Goal: Task Accomplishment & Management: Manage account settings

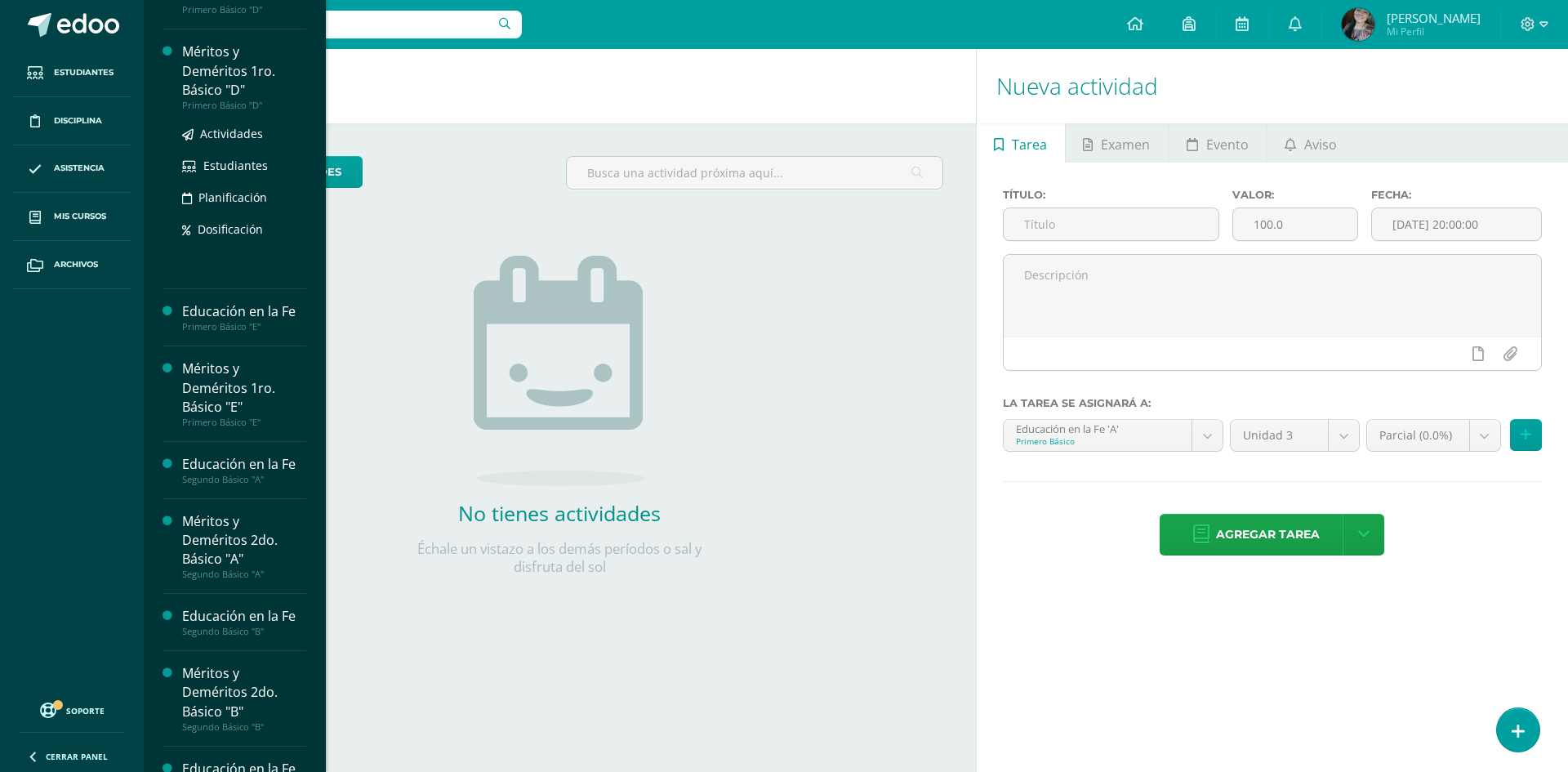
scroll to position [446, 0]
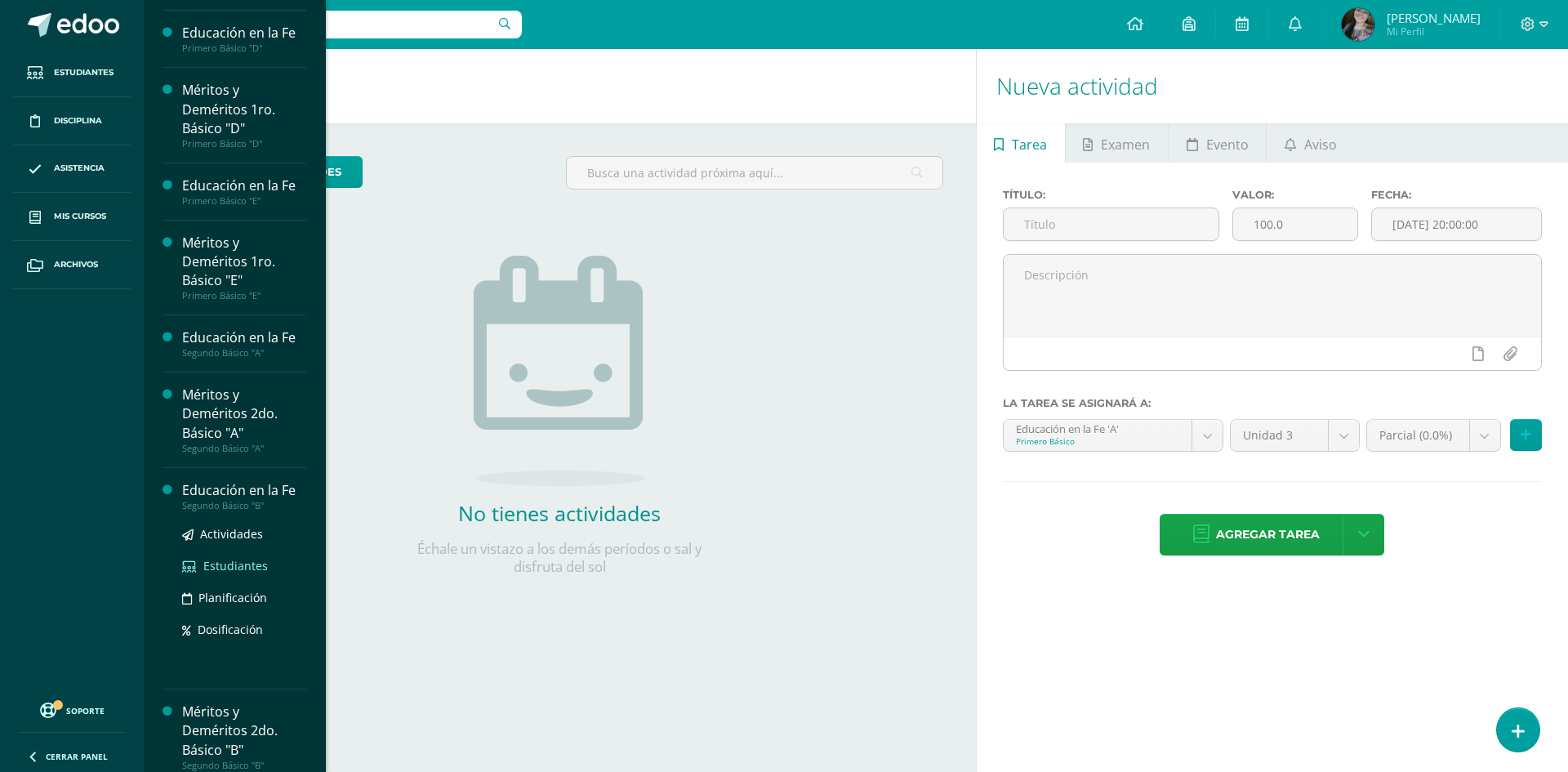
click at [222, 567] on span "Estudiantes" at bounding box center [235, 565] width 65 height 16
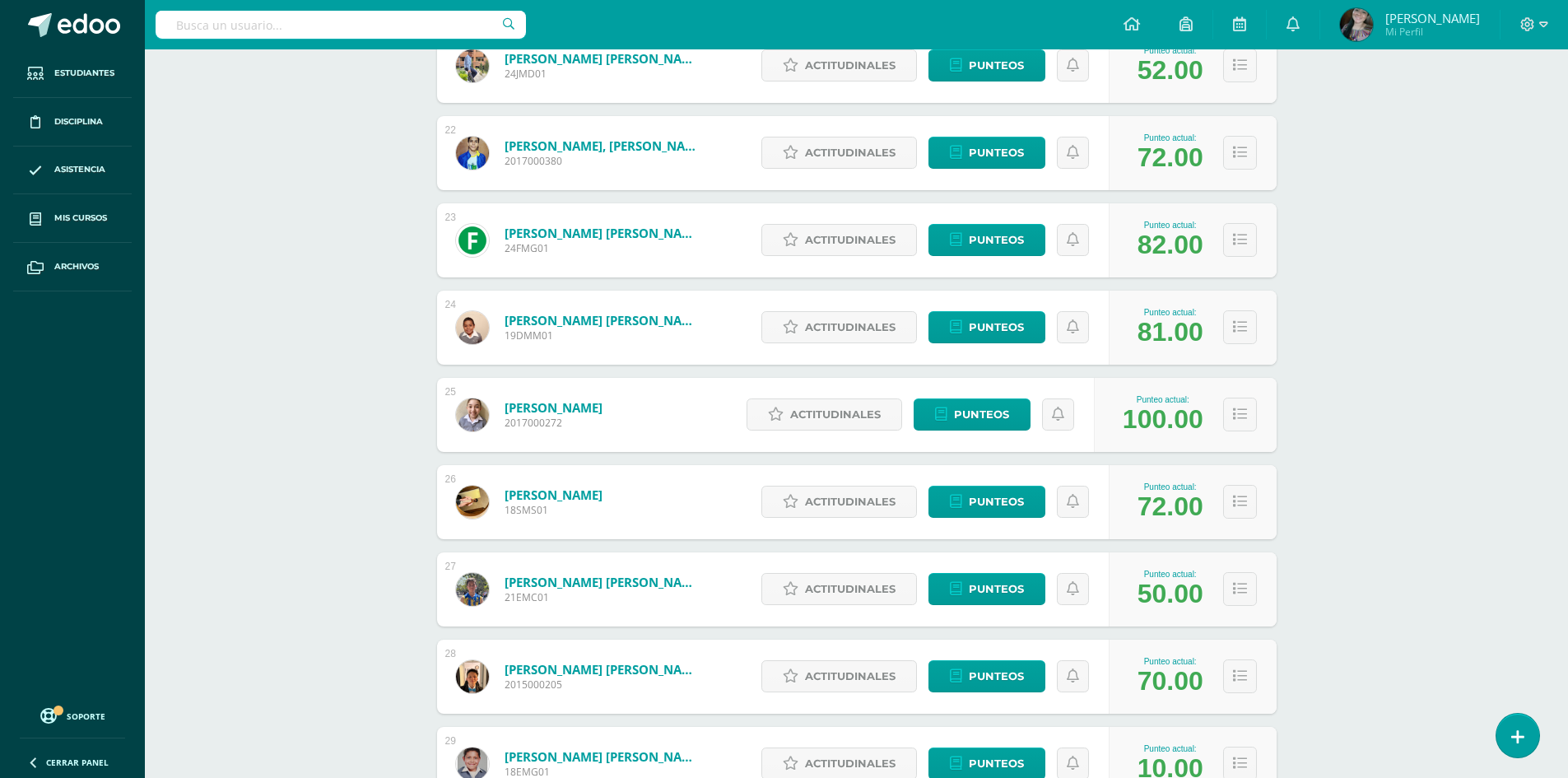
scroll to position [2156, 0]
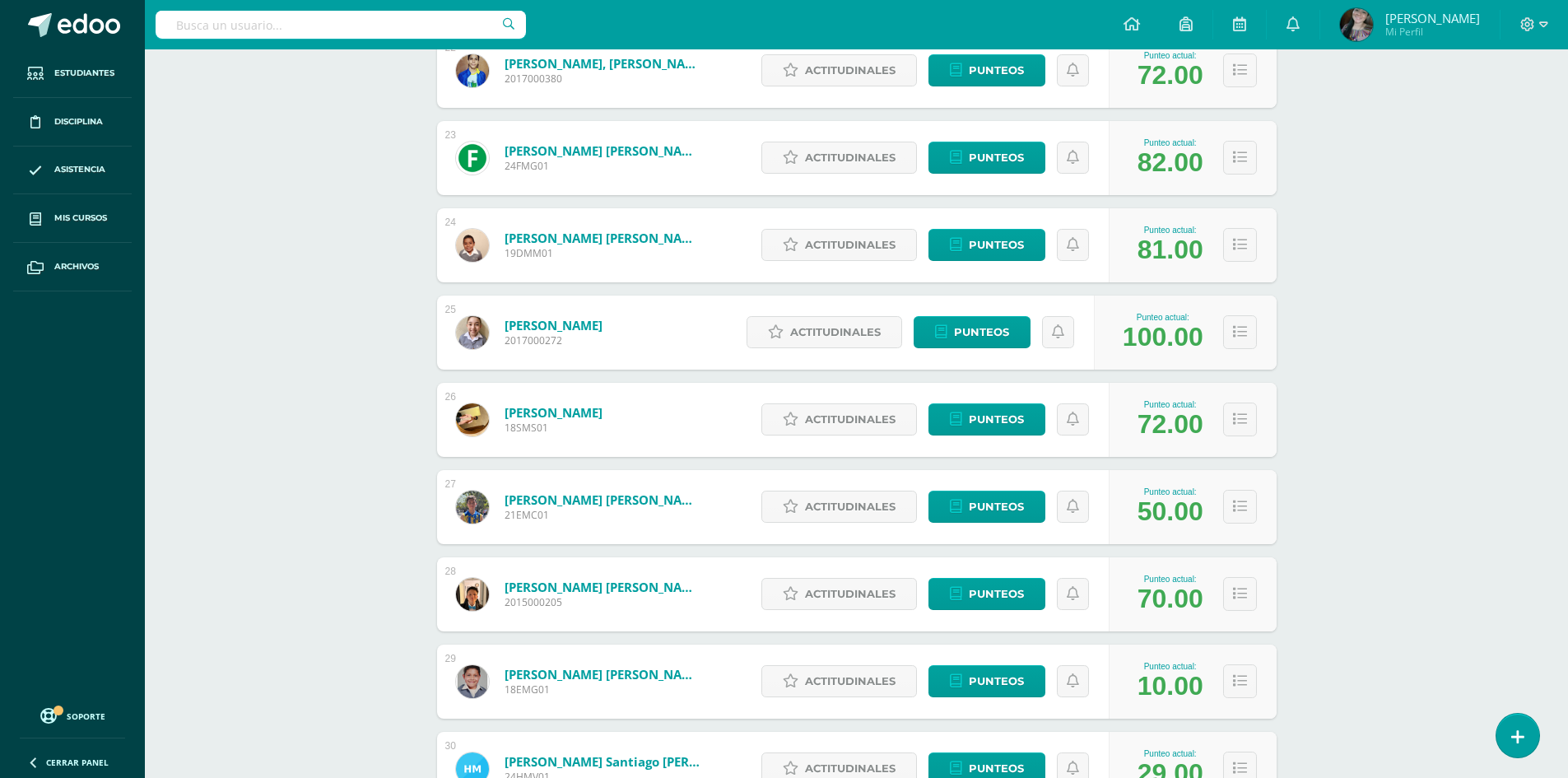
drag, startPoint x: 1165, startPoint y: 690, endPoint x: 1128, endPoint y: 690, distance: 37.0
click at [1129, 690] on div "Punteo actual: 10.00" at bounding box center [1170, 682] width 82 height 39
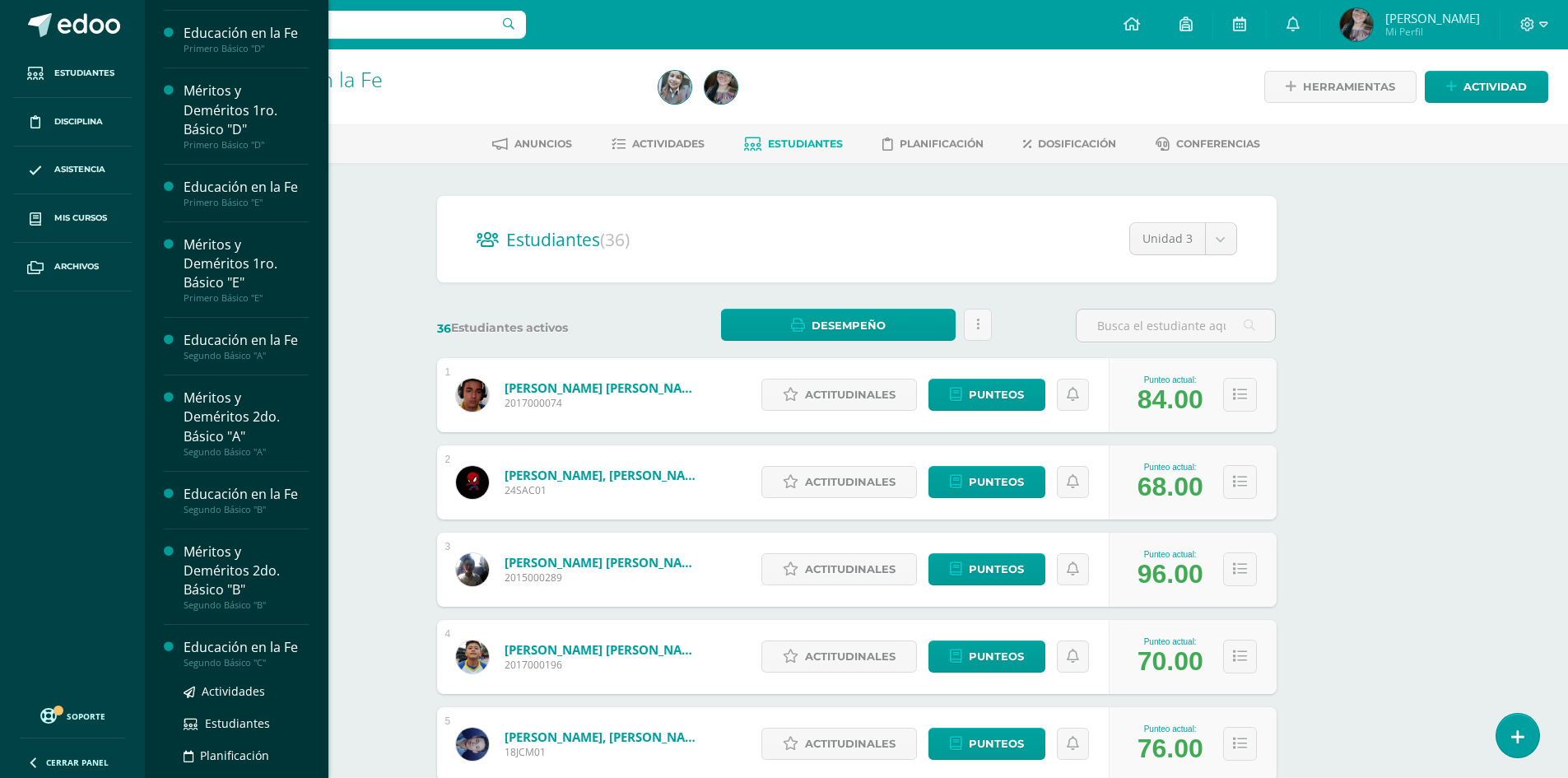
scroll to position [577, 0]
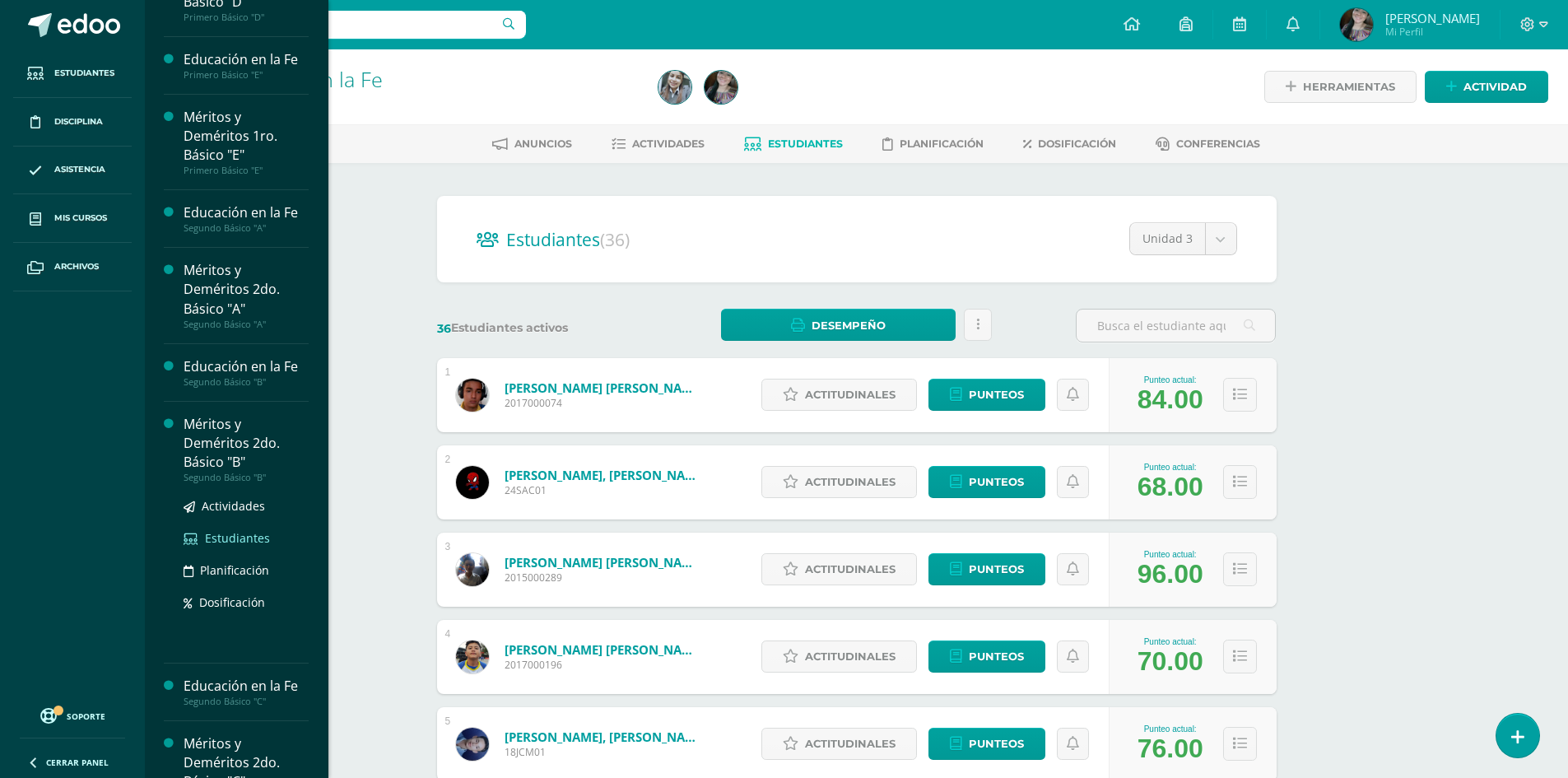
click at [236, 542] on span "Estudiantes" at bounding box center [237, 538] width 65 height 16
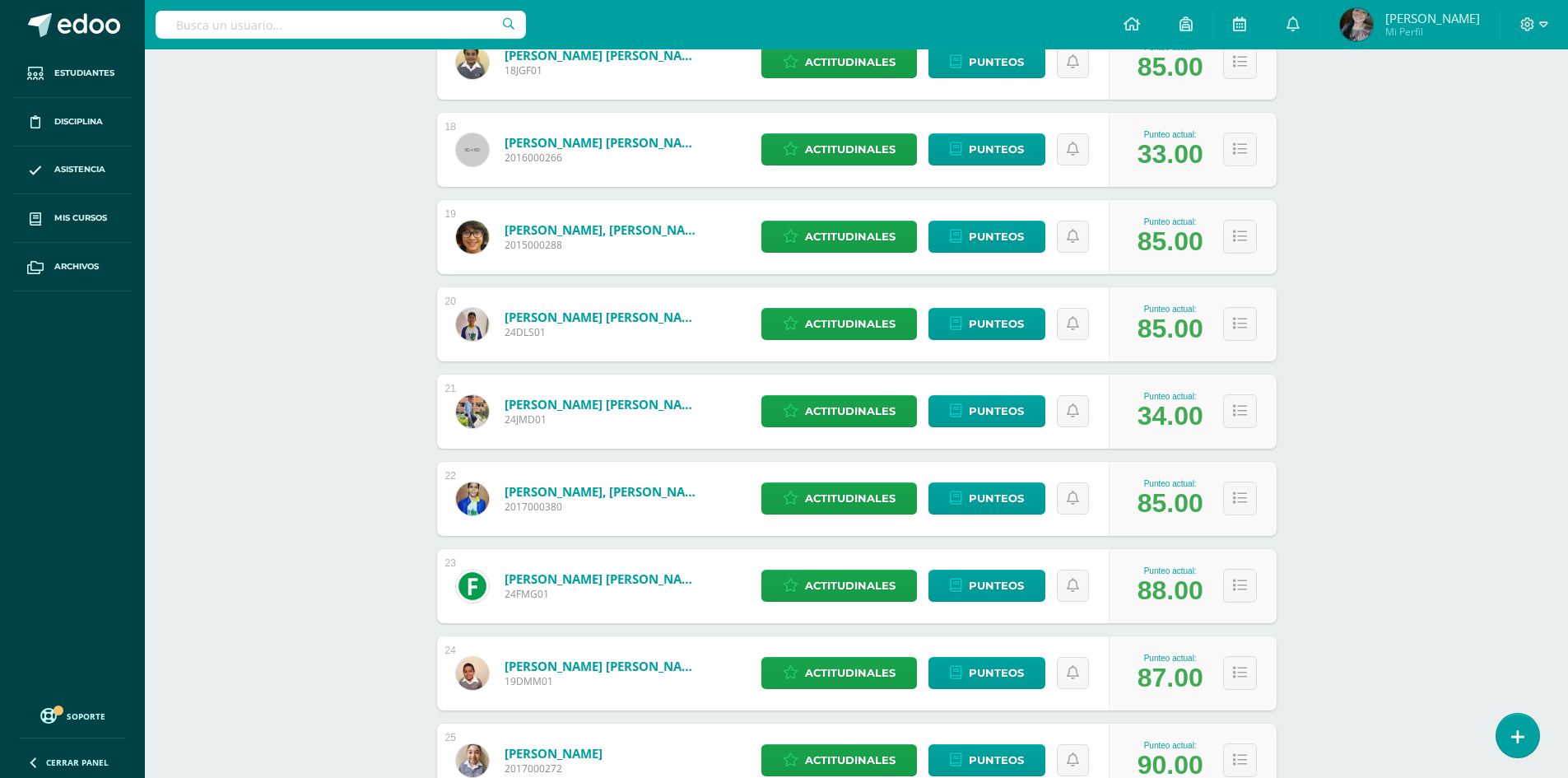
scroll to position [2222, 0]
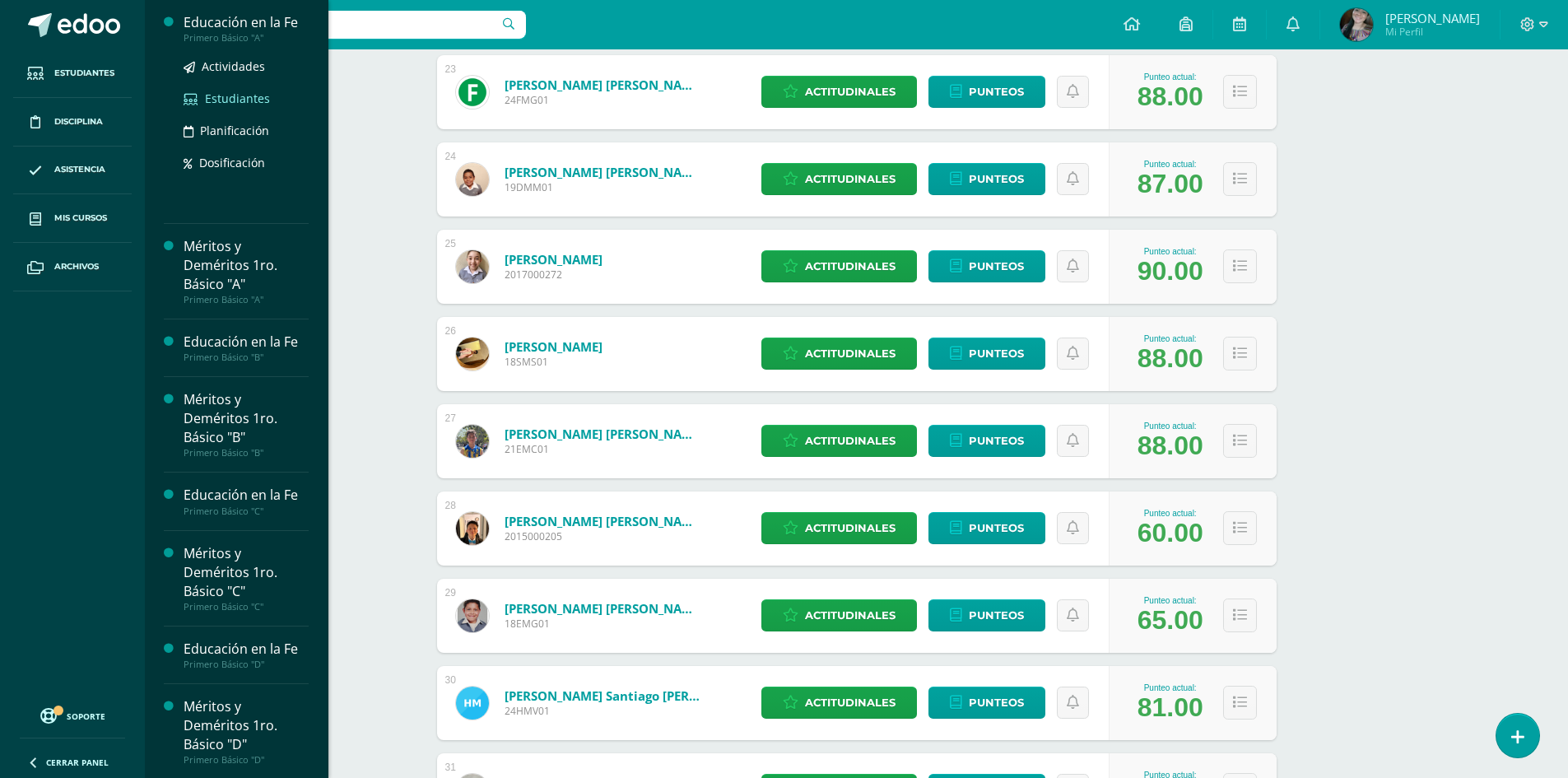
click at [216, 101] on span "Estudiantes" at bounding box center [237, 98] width 65 height 16
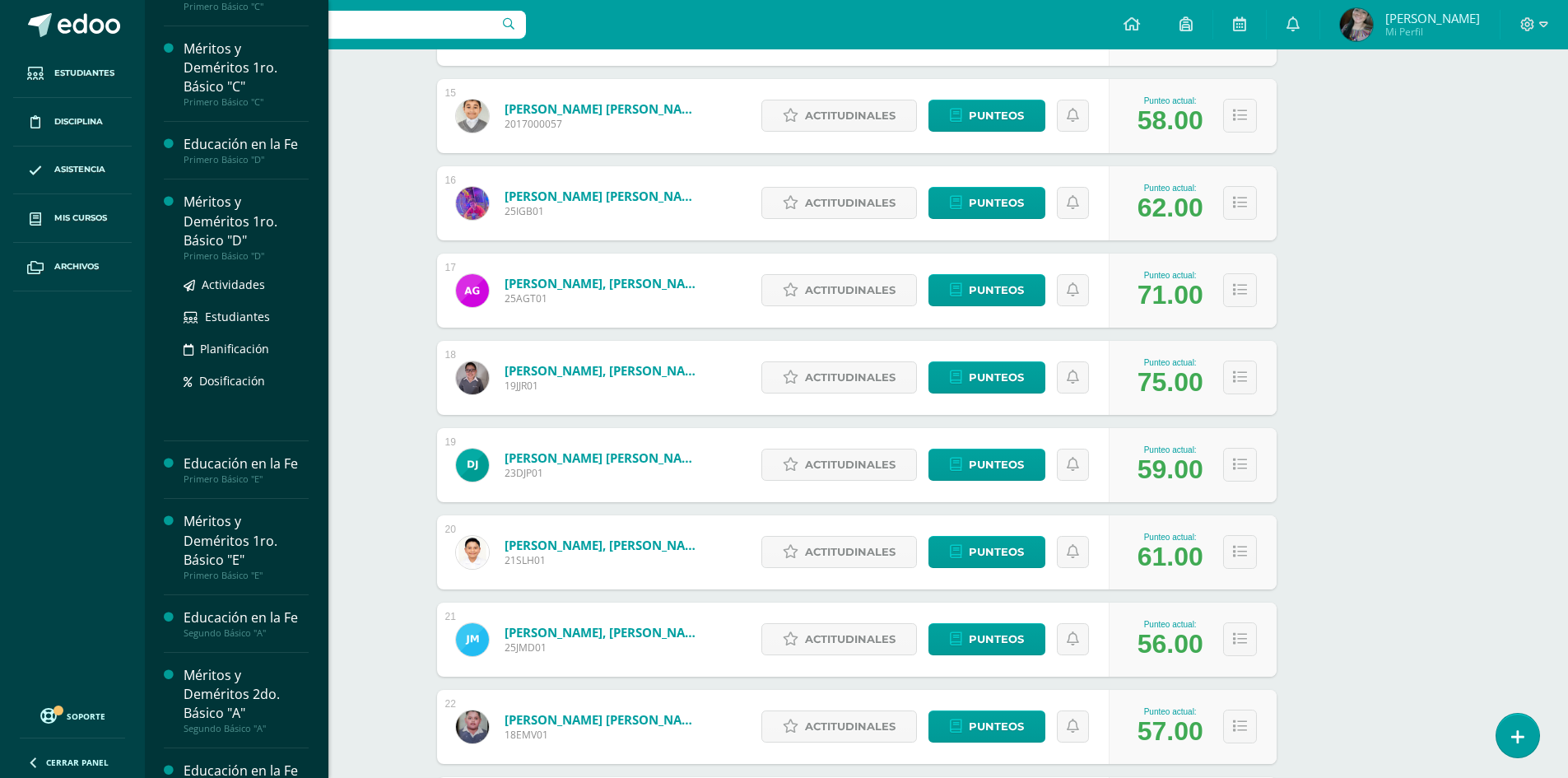
scroll to position [9, 0]
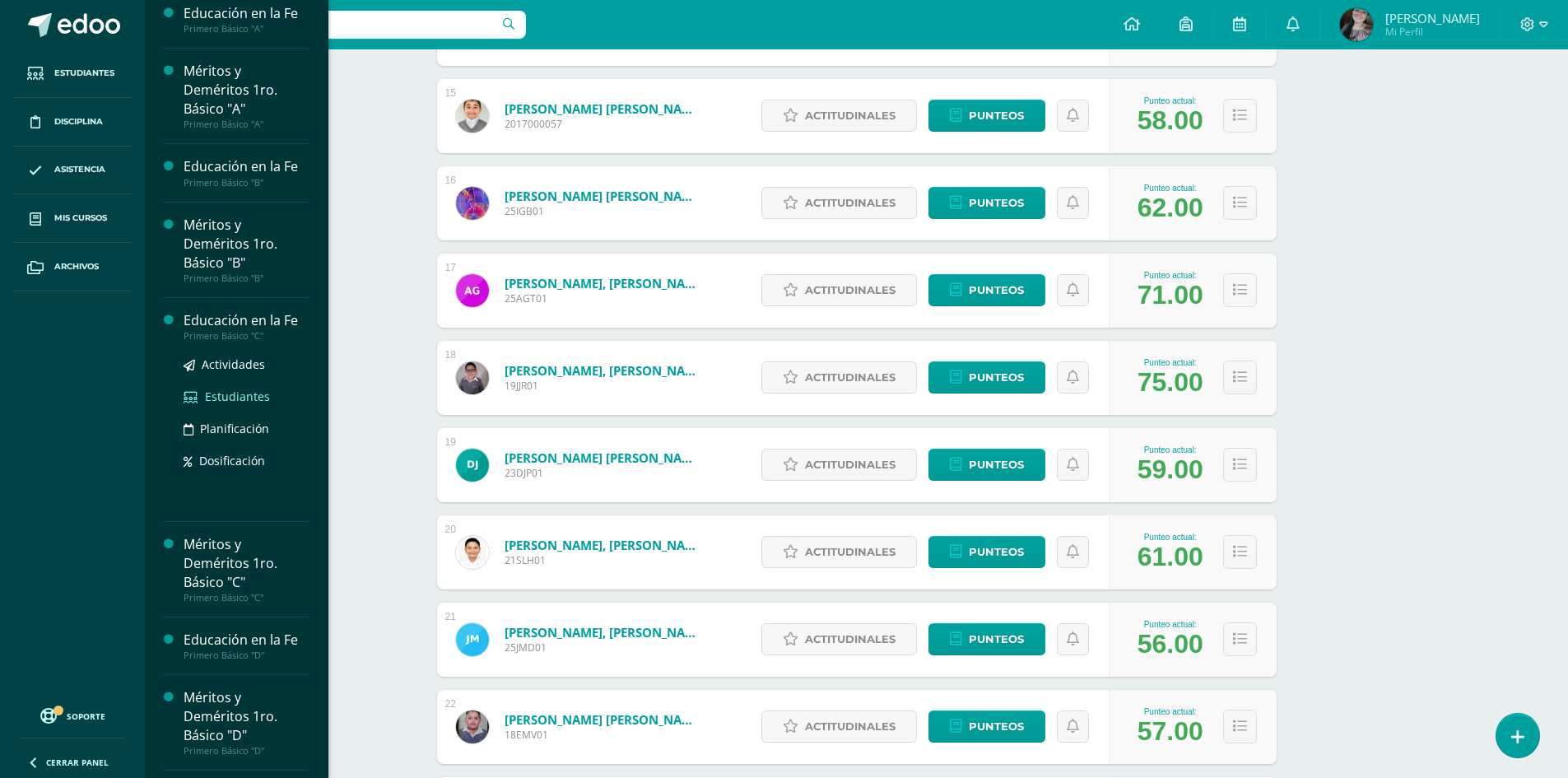
click at [218, 397] on span "Estudiantes" at bounding box center [237, 397] width 65 height 16
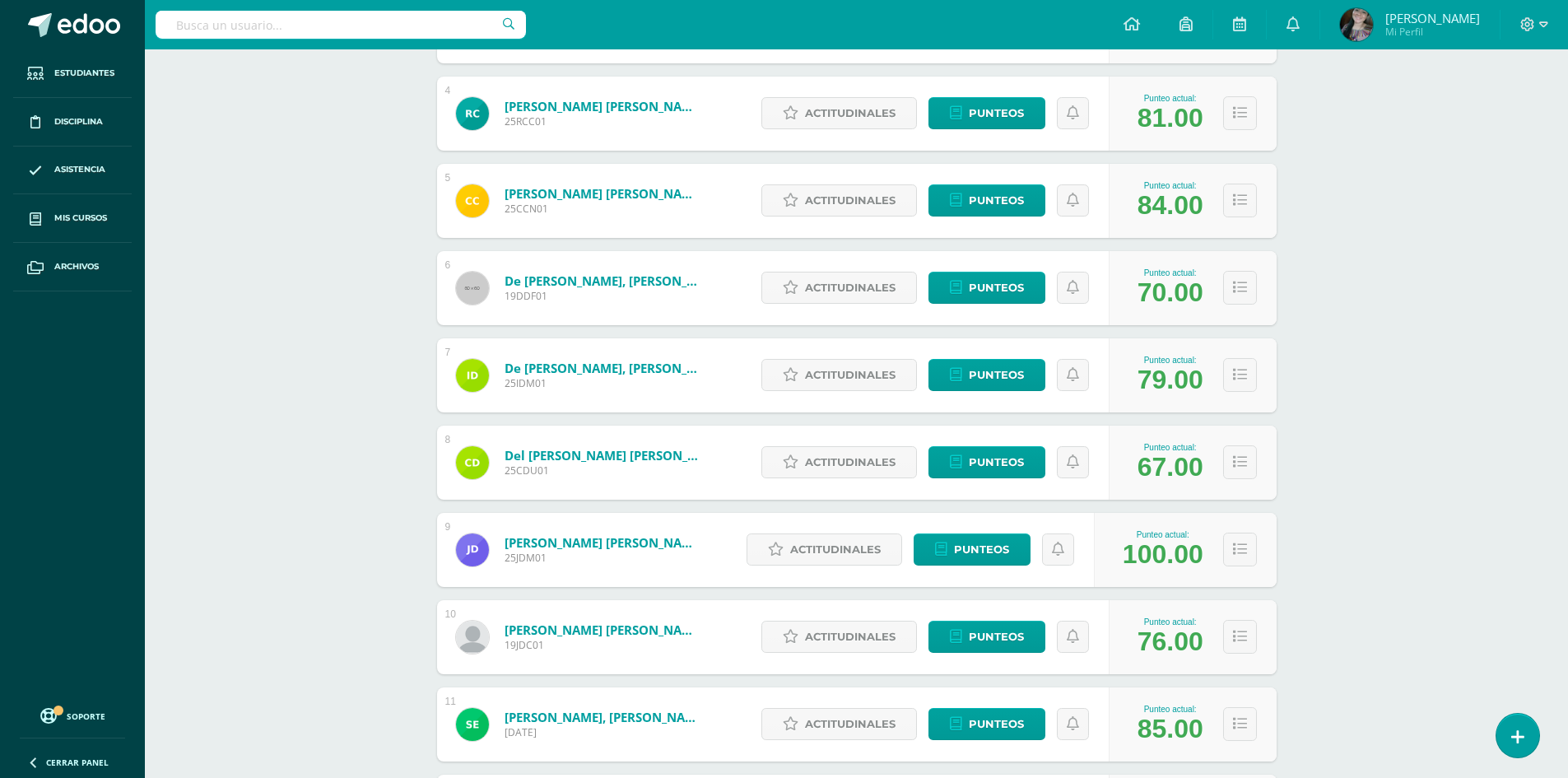
scroll to position [873, 0]
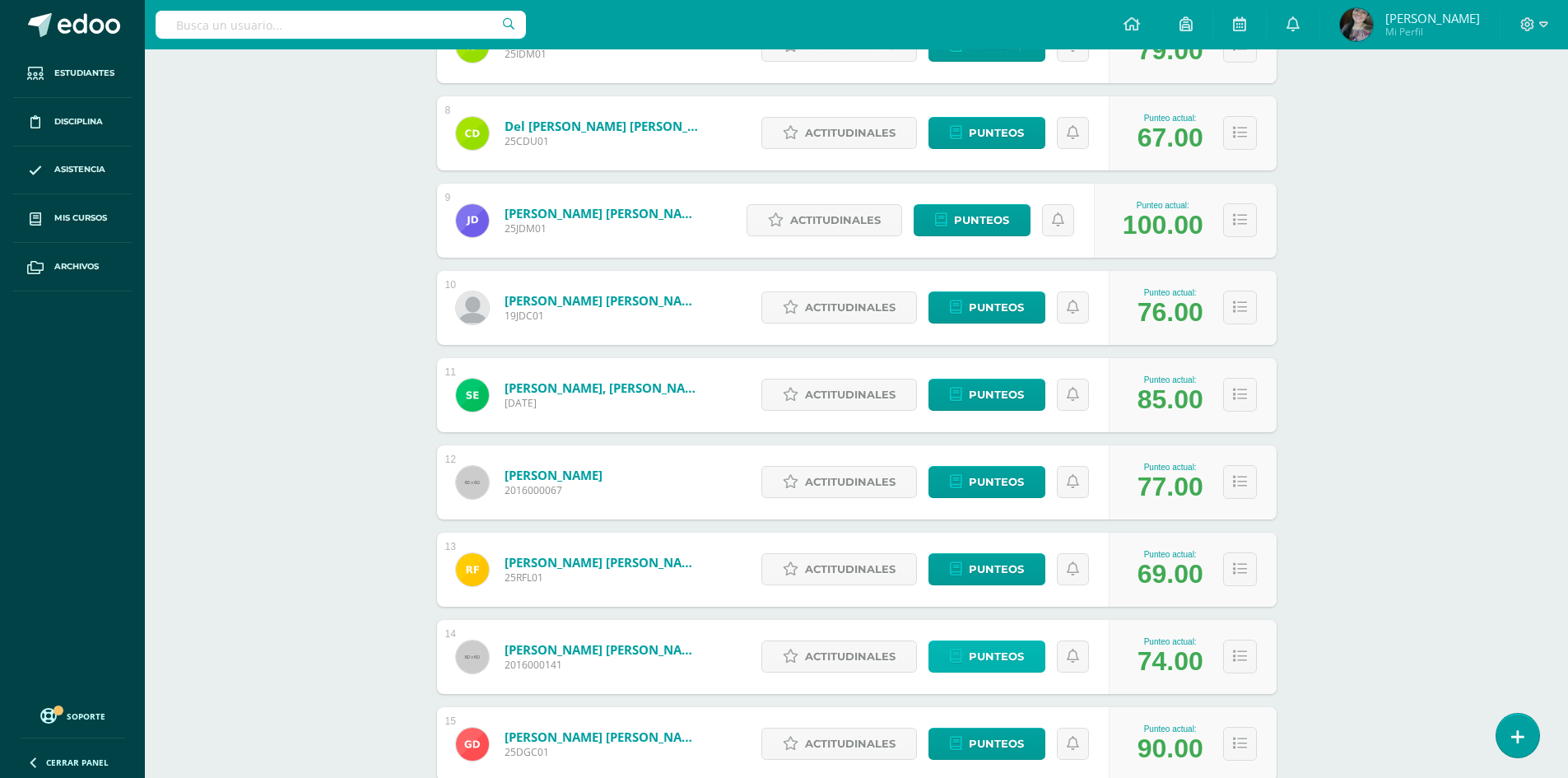
click at [1012, 665] on span "Punteos" at bounding box center [997, 657] width 55 height 30
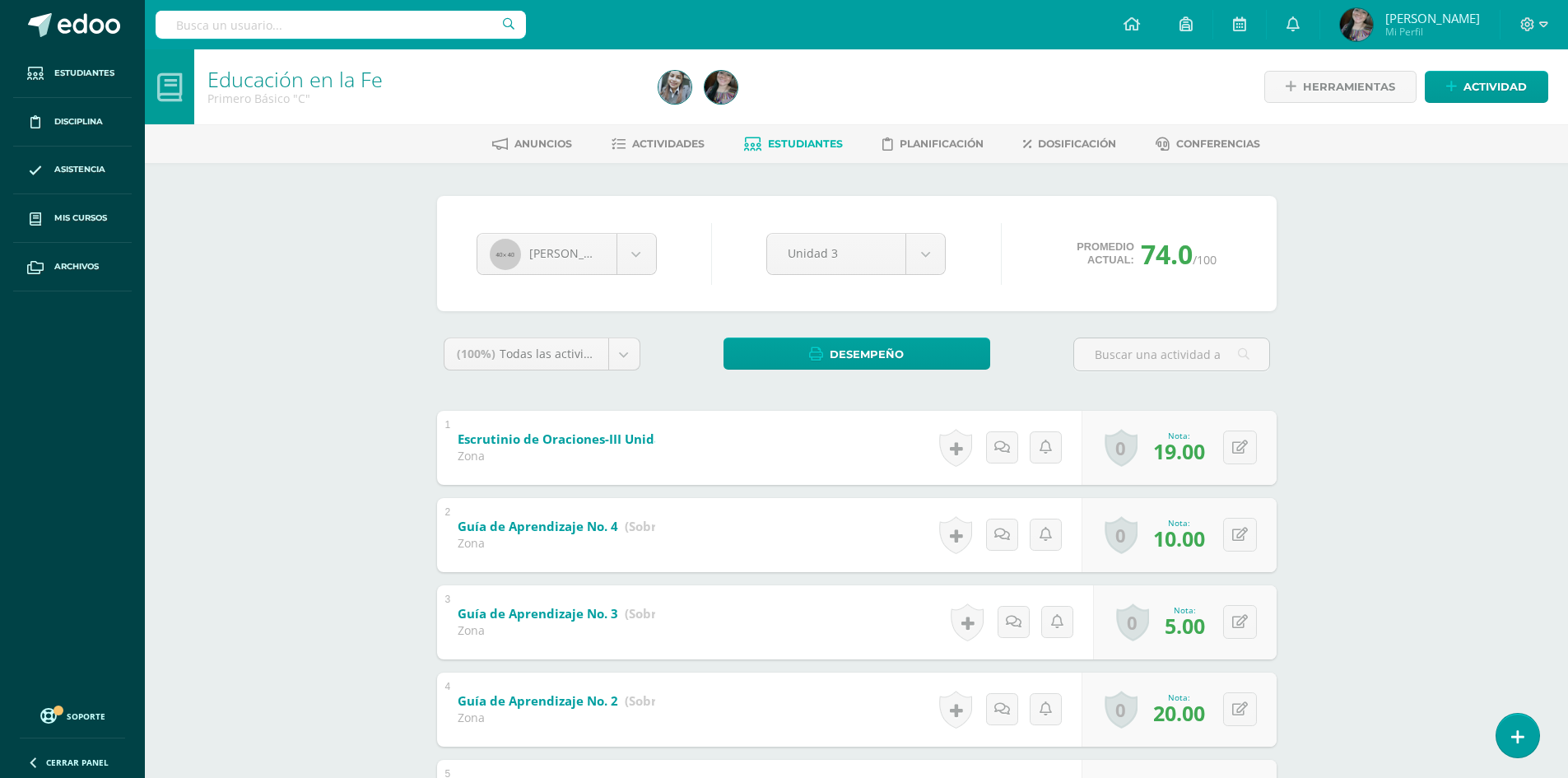
scroll to position [165, 0]
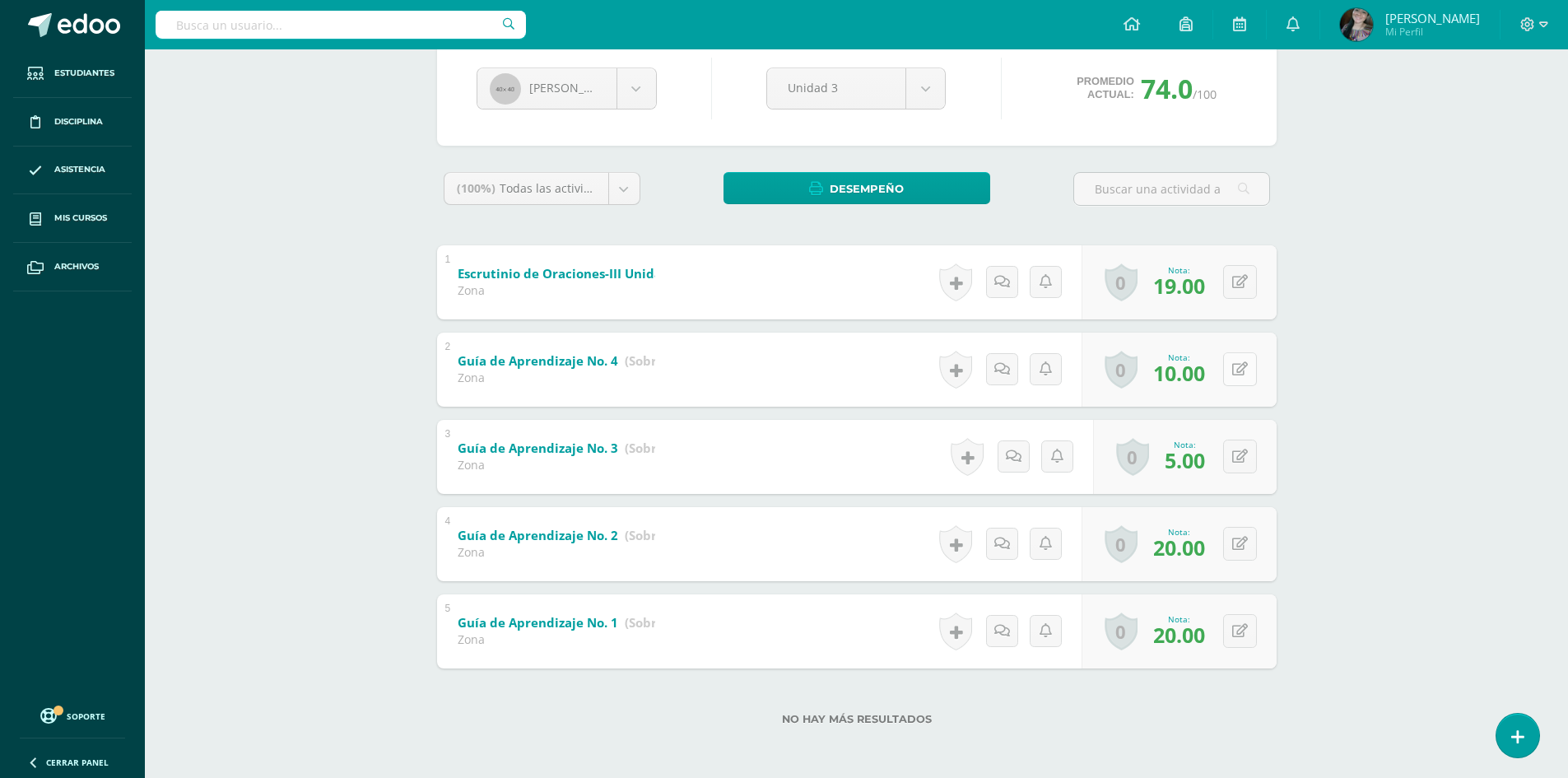
click at [1239, 372] on button at bounding box center [1240, 369] width 34 height 34
click at [1242, 464] on button at bounding box center [1240, 456] width 34 height 34
click at [1242, 464] on button at bounding box center [1251, 456] width 35 height 35
type input "20"
